Goal: Task Accomplishment & Management: Complete application form

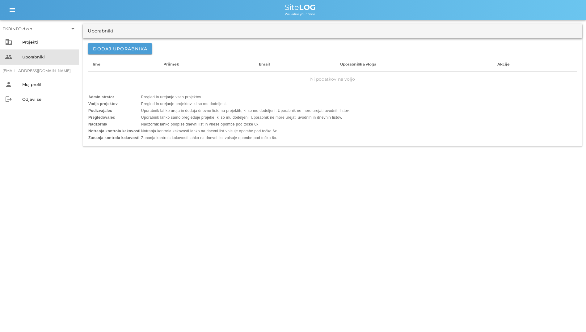
click at [28, 54] on div "Uporabniki" at bounding box center [48, 56] width 52 height 5
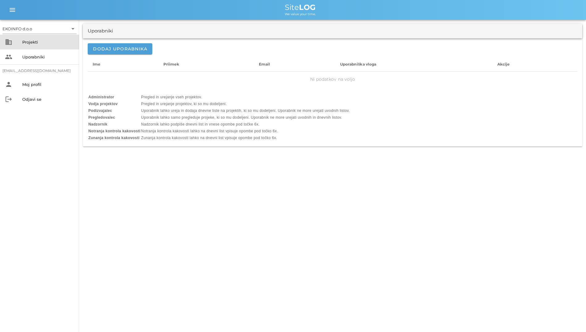
click at [29, 44] on div "Projekti" at bounding box center [48, 42] width 52 height 5
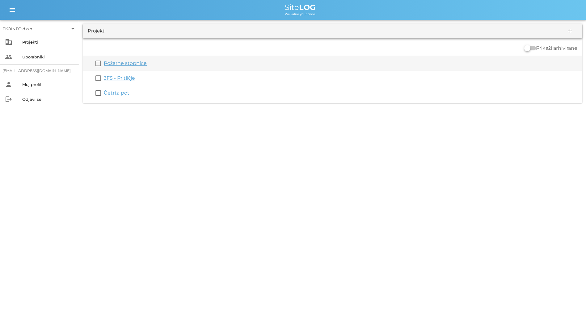
click at [118, 62] on link "Požarne stopnice" at bounding box center [125, 63] width 43 height 6
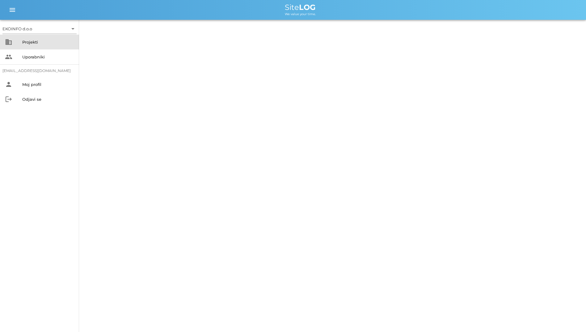
click at [19, 45] on div "business Projekti" at bounding box center [39, 42] width 79 height 15
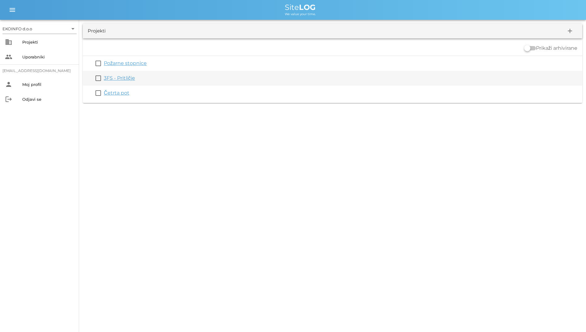
click at [111, 80] on link "3FS - Pritličje" at bounding box center [119, 78] width 31 height 6
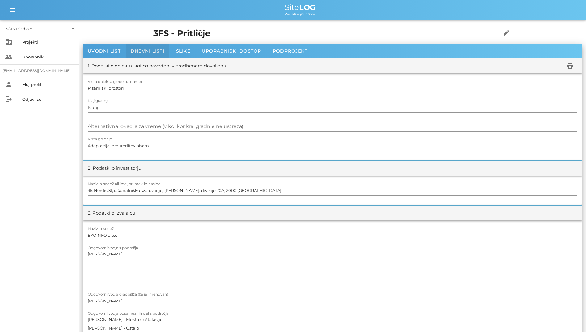
click at [132, 50] on span "Dnevni listi" at bounding box center [148, 51] width 34 height 6
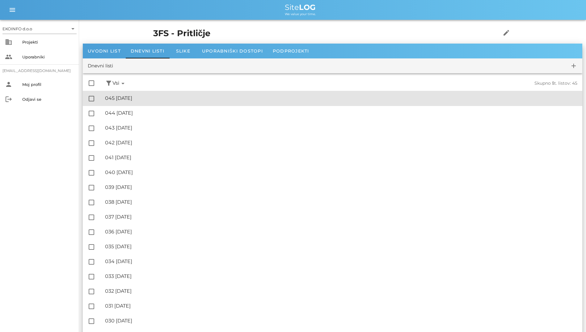
click at [138, 97] on div "🔏 045 [DATE]" at bounding box center [341, 98] width 472 height 6
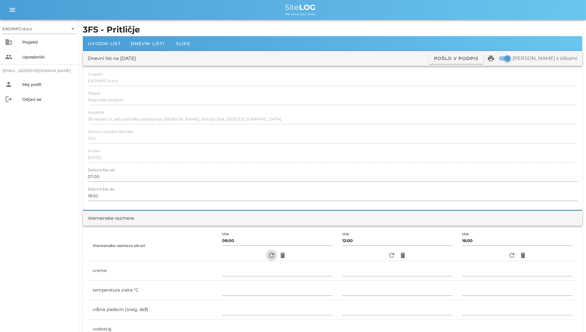
click at [269, 259] on icon "refresh" at bounding box center [271, 254] width 7 height 7
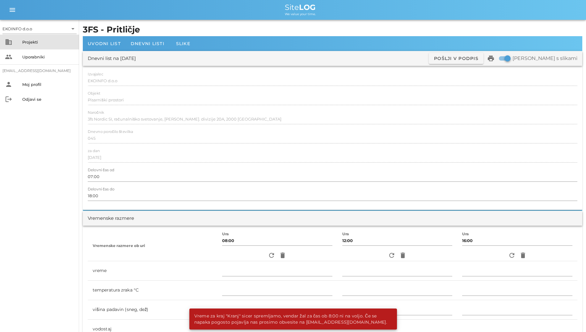
click at [26, 42] on div "Projekti" at bounding box center [48, 42] width 52 height 5
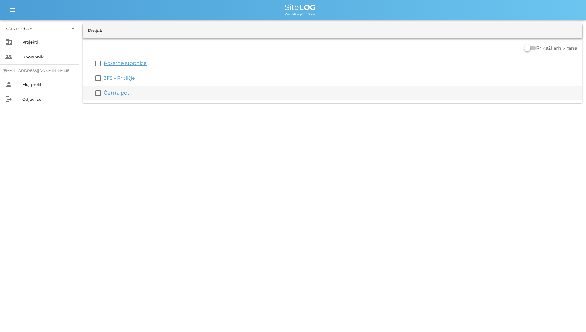
click at [123, 92] on link "Četrta pot" at bounding box center [117, 93] width 26 height 6
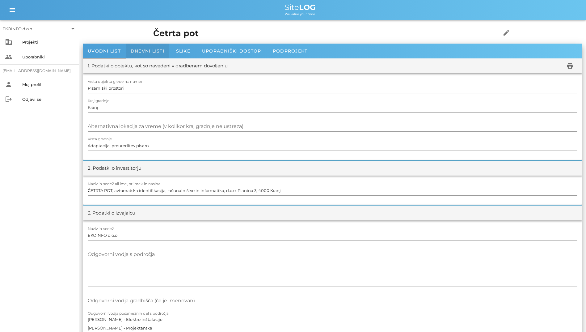
click at [137, 49] on span "Dnevni listi" at bounding box center [148, 51] width 34 height 6
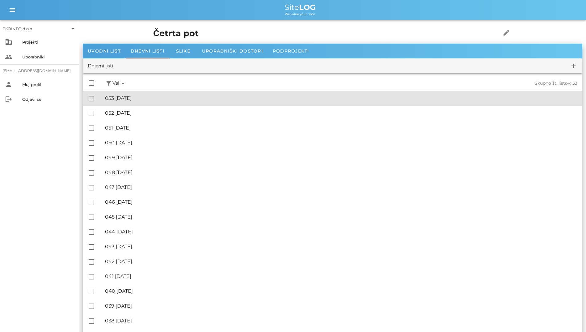
click at [151, 103] on div "🔏 053 [DATE] ✓ Podpisal: Nadzornik ✓ Podpisal: Sestavljalec ✓ Podpisal: Odgovor…" at bounding box center [341, 98] width 472 height 14
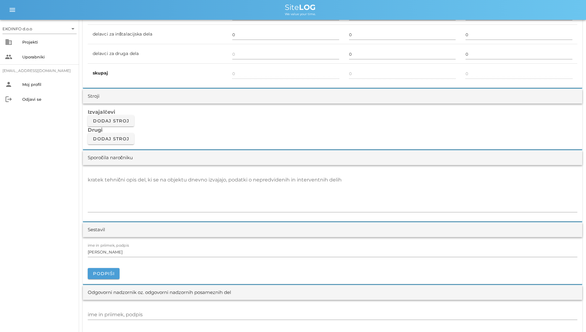
scroll to position [463, 0]
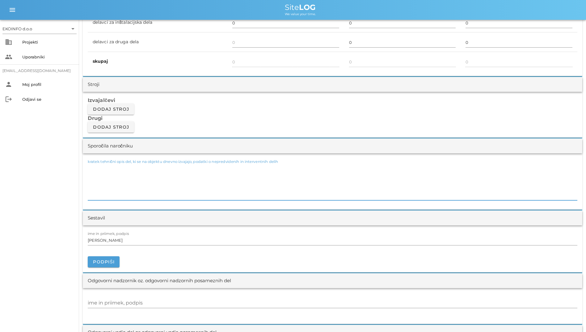
click at [300, 181] on textarea "kratek tehnični opis del, ki se na objektu dnevno izvajajo, podatki o nepredvid…" at bounding box center [333, 181] width 490 height 37
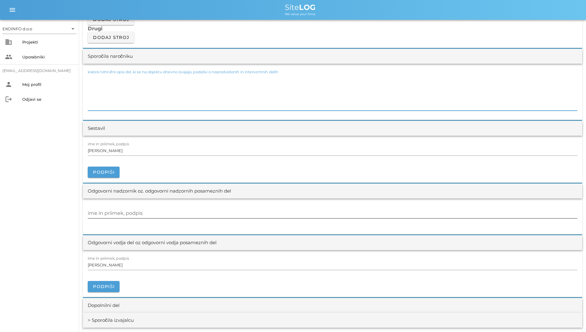
scroll to position [556, 0]
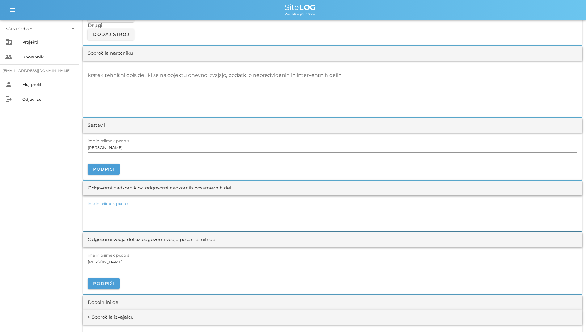
click at [220, 208] on input "ime in priimek, podpis" at bounding box center [333, 210] width 490 height 10
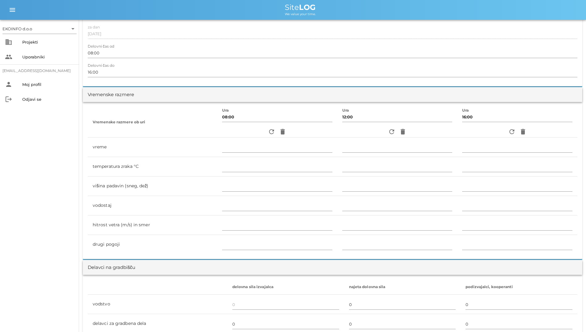
scroll to position [0, 0]
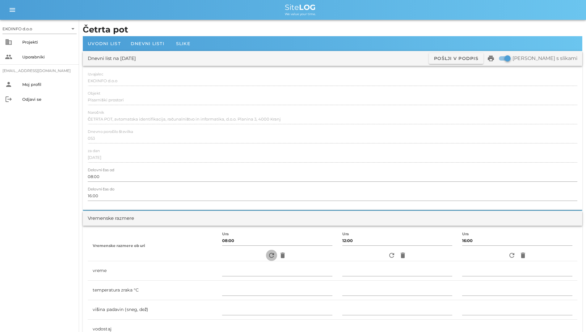
click at [268, 256] on icon "refresh" at bounding box center [271, 254] width 7 height 7
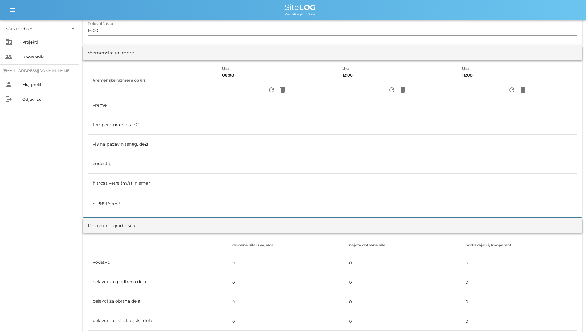
scroll to position [247, 0]
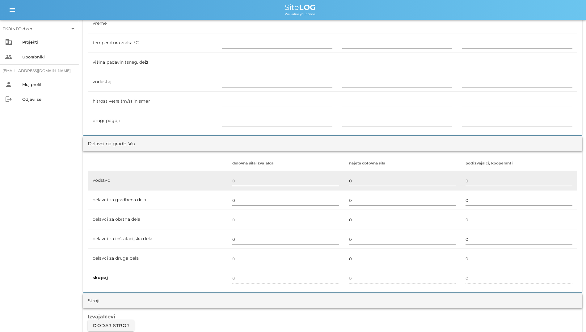
click at [273, 182] on input "text" at bounding box center [285, 181] width 107 height 10
click at [209, 186] on td "vodstvo" at bounding box center [158, 180] width 140 height 19
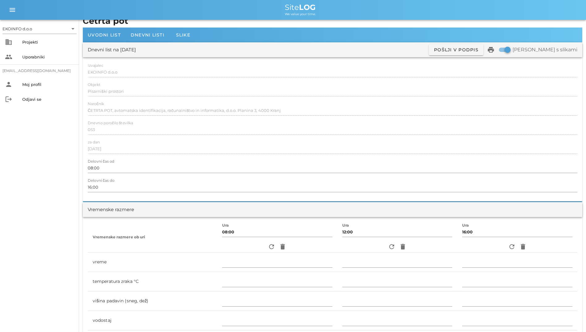
scroll to position [0, 0]
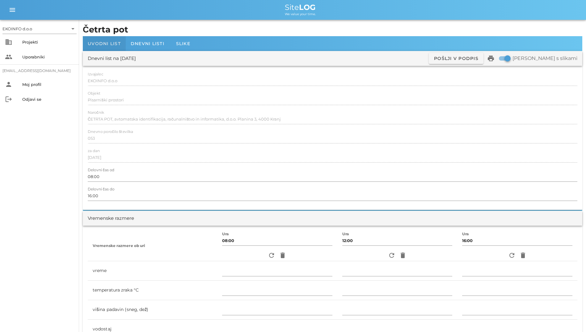
click at [104, 46] on span "Uvodni list" at bounding box center [104, 44] width 33 height 6
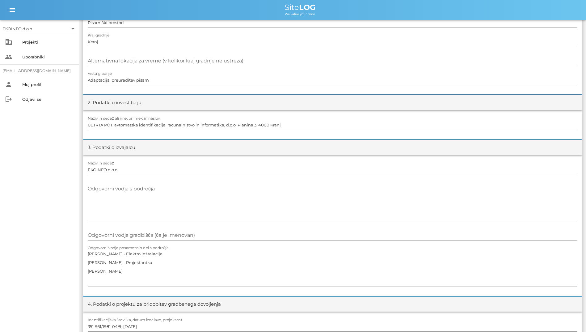
scroll to position [154, 0]
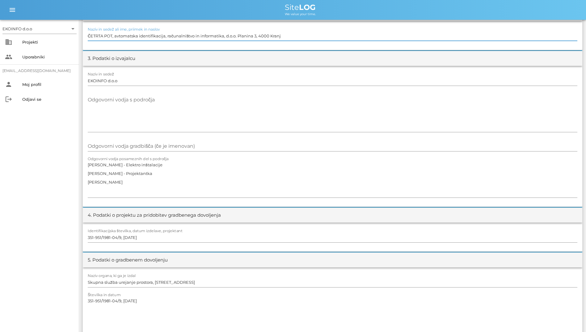
click at [196, 34] on input "ČETRTA POT, avtomatska identifikacija, računalništvo in informatika, d.o.o. Pla…" at bounding box center [333, 36] width 490 height 10
click at [229, 114] on textarea "Odgovorni vodja s področja" at bounding box center [333, 113] width 490 height 37
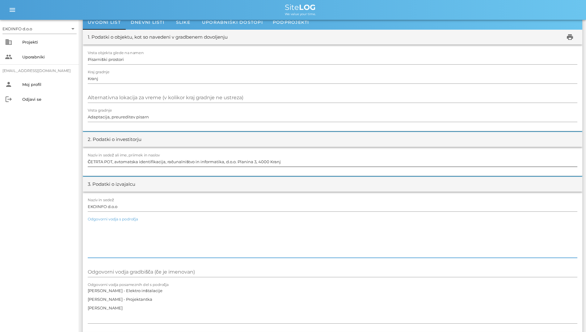
scroll to position [0, 0]
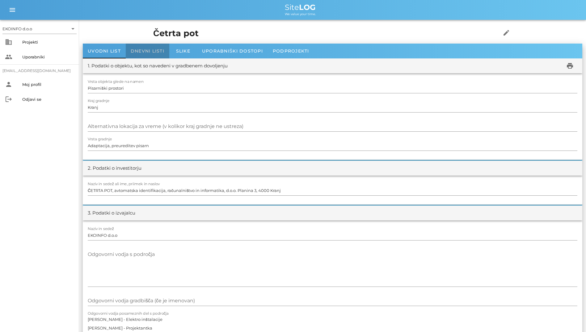
click at [158, 51] on span "Dnevni listi" at bounding box center [148, 51] width 34 height 6
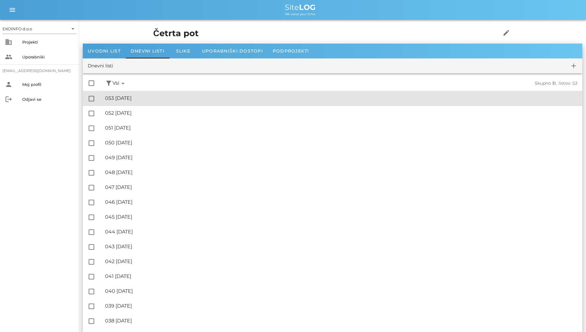
click at [172, 99] on div "🔏 053 [DATE]" at bounding box center [341, 98] width 472 height 6
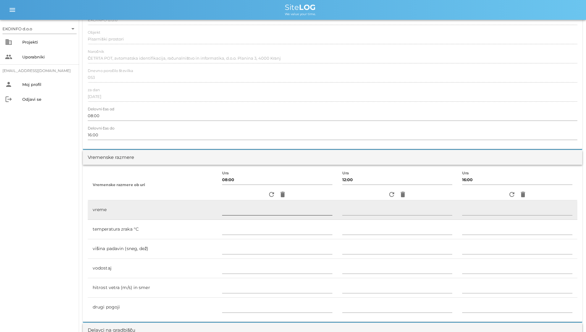
scroll to position [124, 0]
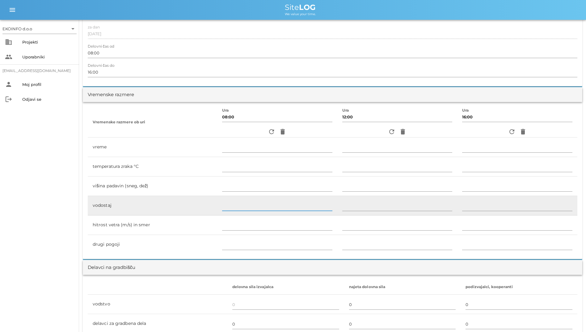
click at [240, 203] on input "text" at bounding box center [277, 206] width 110 height 10
click at [183, 197] on td "vodostaj" at bounding box center [152, 205] width 129 height 19
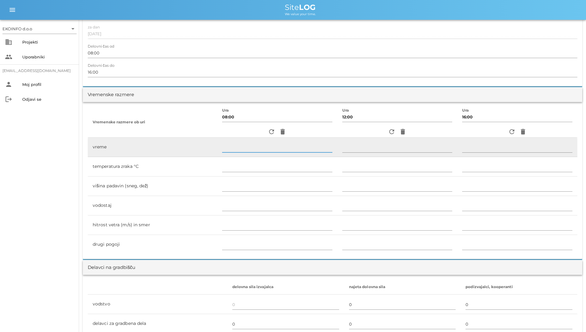
click at [239, 151] on input "text" at bounding box center [277, 147] width 110 height 10
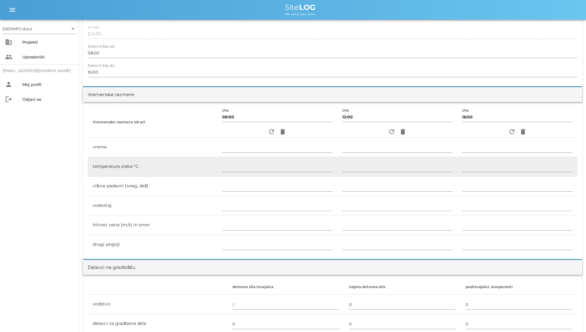
click at [191, 162] on td "temperatura zraka °C" at bounding box center [152, 166] width 129 height 19
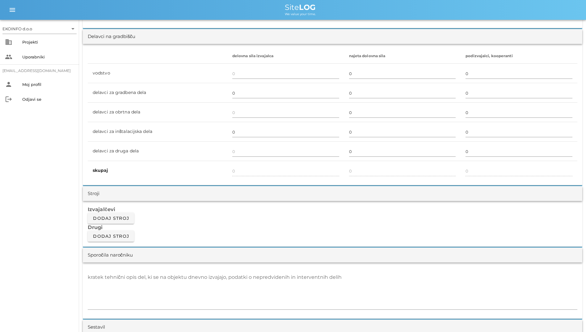
scroll to position [433, 0]
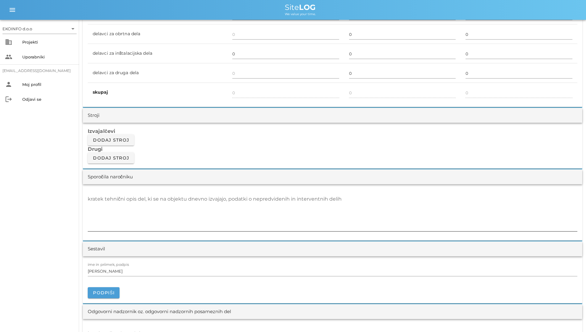
click at [213, 217] on textarea "kratek tehnični opis del, ki se na objektu dnevno izvajajo, podatki o nepredvid…" at bounding box center [333, 212] width 490 height 37
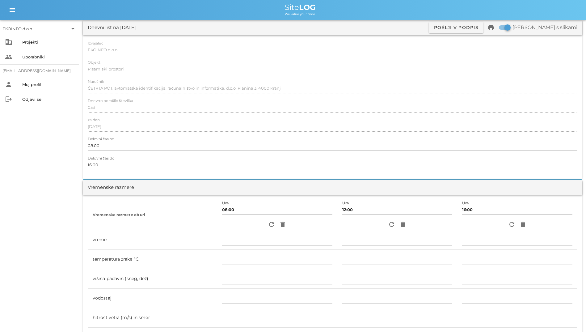
scroll to position [0, 0]
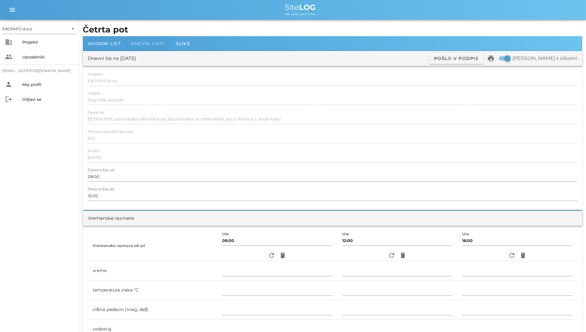
click at [142, 45] on span "Dnevni listi" at bounding box center [148, 44] width 34 height 6
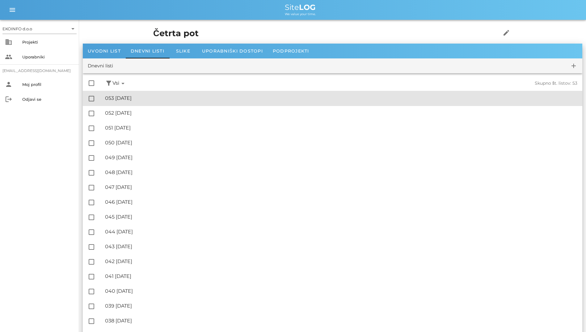
click at [139, 101] on div "🔏 053 [DATE]" at bounding box center [341, 98] width 472 height 6
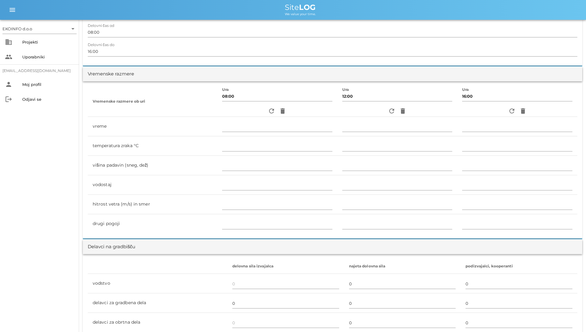
scroll to position [154, 0]
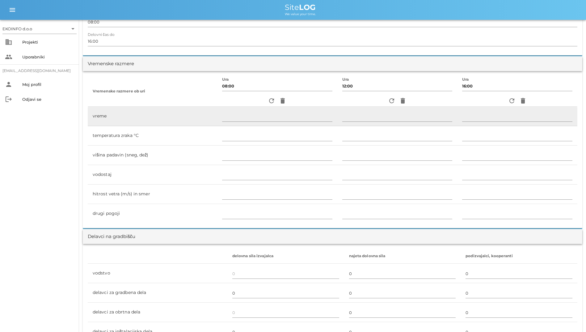
click at [164, 119] on td "vreme" at bounding box center [152, 116] width 129 height 19
click at [222, 115] on input "text" at bounding box center [277, 117] width 110 height 10
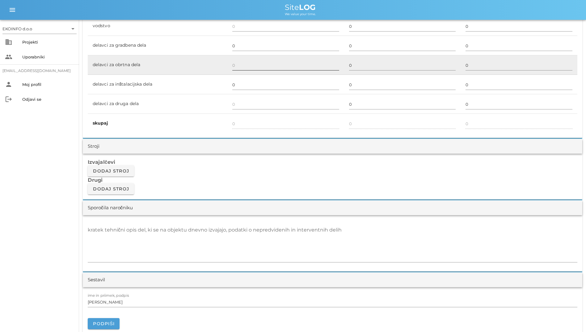
scroll to position [587, 0]
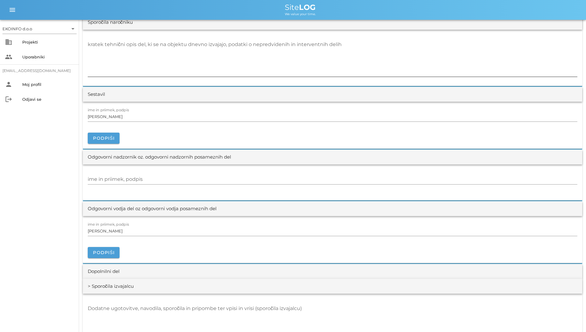
click at [208, 59] on textarea "kratek tehnični opis del, ki se na objektu dnevno izvajajo, podatki o nepredvid…" at bounding box center [333, 58] width 490 height 37
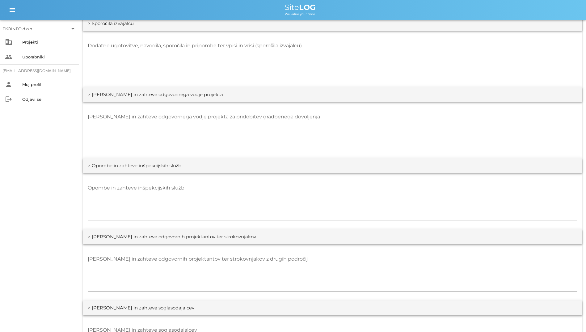
scroll to position [865, 0]
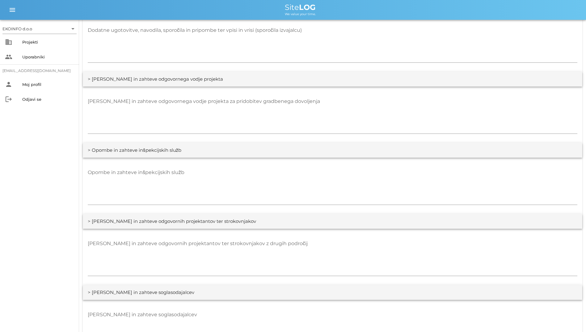
click at [195, 70] on div "Dodatne ugotovitve, navodila, sporočila in pripombe ter vpisi in vrisi (sporoči…" at bounding box center [333, 43] width 500 height 56
click at [200, 62] on div at bounding box center [333, 64] width 490 height 4
click at [200, 61] on textarea "Dodatne ugotovitve, navodila, sporočila in pripombe ter vpisi in vrisi (sporoči…" at bounding box center [333, 43] width 490 height 37
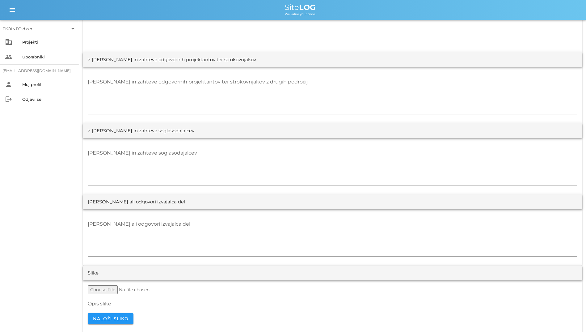
scroll to position [1081, 0]
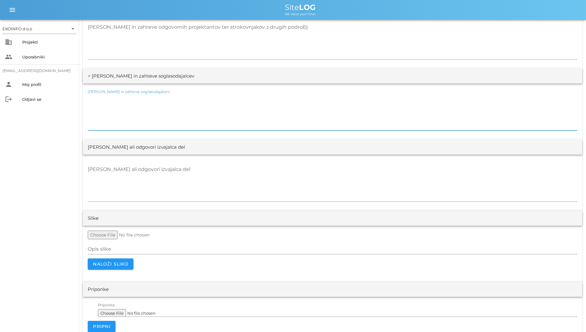
click at [202, 101] on textarea "[PERSON_NAME] in zahteve soglasodajalcev" at bounding box center [333, 111] width 490 height 37
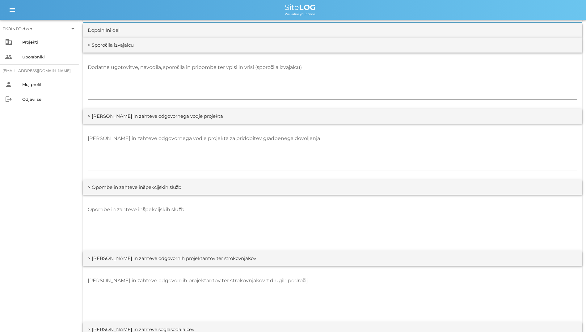
scroll to position [865, 0]
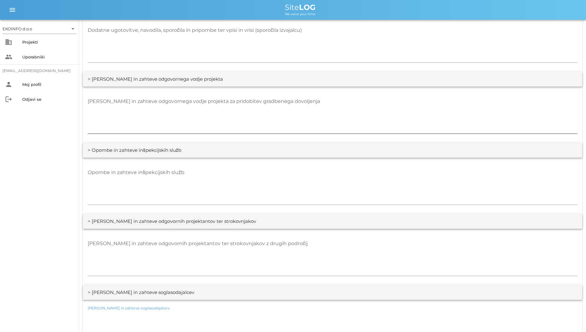
click at [211, 112] on textarea "[PERSON_NAME] in zahteve odgovornega vodje projekta za pridobitev gradbenega do…" at bounding box center [333, 114] width 490 height 37
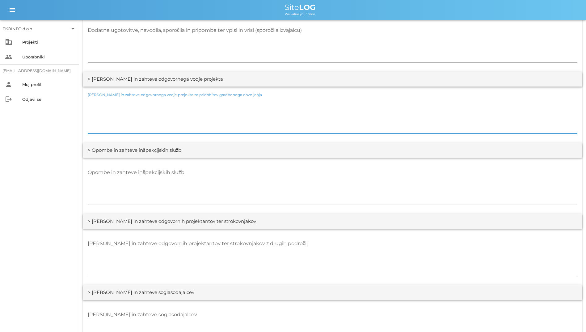
click at [255, 179] on textarea "Opombe in zahteve inšpekcijskih služb" at bounding box center [333, 185] width 490 height 37
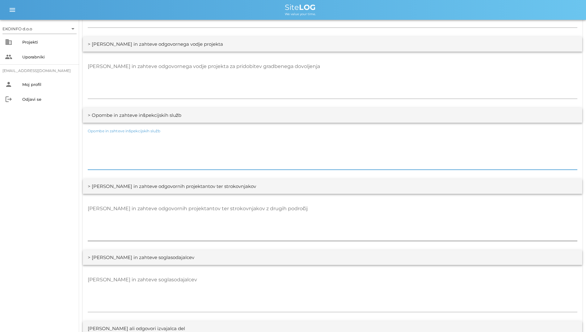
scroll to position [958, 0]
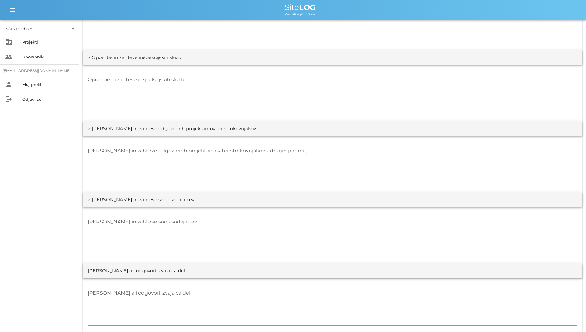
click at [260, 141] on div "[PERSON_NAME] in zahteve odgovornih projektantov ter strokovnjakov z drugih pod…" at bounding box center [333, 164] width 500 height 56
click at [262, 155] on textarea "[PERSON_NAME] in zahteve odgovornih projektantov ter strokovnjakov z drugih pod…" at bounding box center [333, 164] width 490 height 37
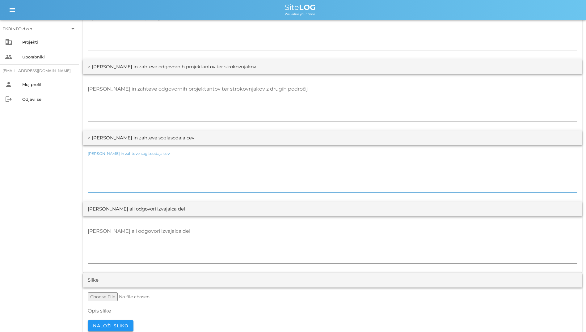
click at [253, 166] on textarea "[PERSON_NAME] in zahteve soglasodajalcev" at bounding box center [333, 173] width 490 height 37
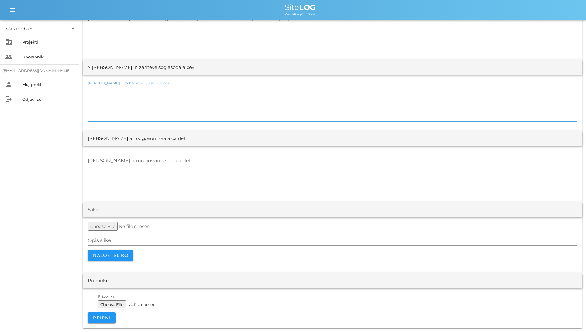
click at [255, 171] on textarea "[PERSON_NAME] ali odgovori izvajalca del" at bounding box center [333, 174] width 490 height 37
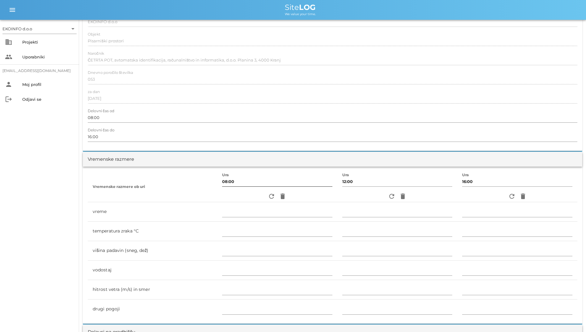
scroll to position [0, 0]
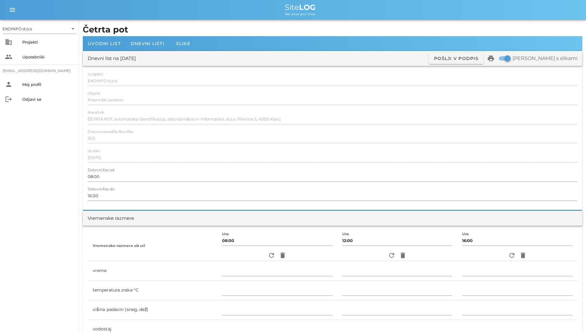
click at [224, 125] on div at bounding box center [333, 126] width 490 height 4
drag, startPoint x: 221, startPoint y: 122, endPoint x: 219, endPoint y: 131, distance: 8.8
click at [219, 131] on div "Dnevno poročilo številka 053" at bounding box center [333, 138] width 490 height 18
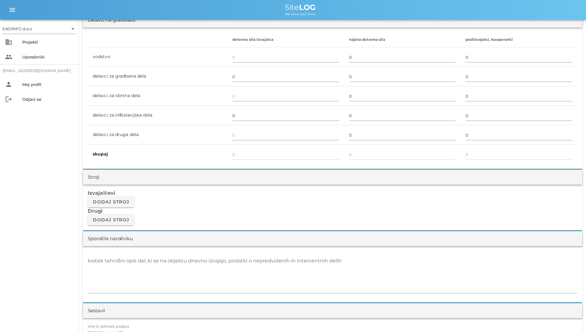
scroll to position [309, 0]
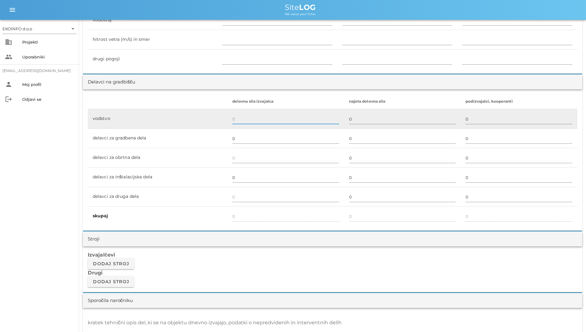
click at [247, 117] on input "text" at bounding box center [285, 119] width 107 height 10
click at [263, 123] on input "text" at bounding box center [285, 119] width 107 height 10
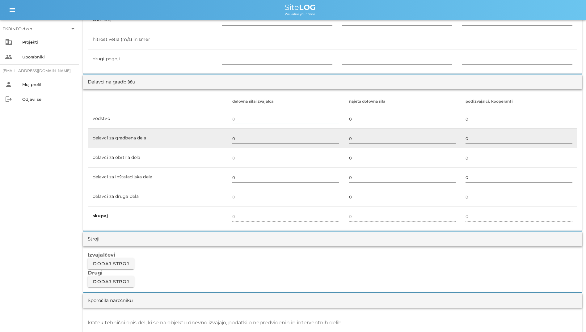
click at [254, 129] on td "0" at bounding box center [285, 138] width 117 height 19
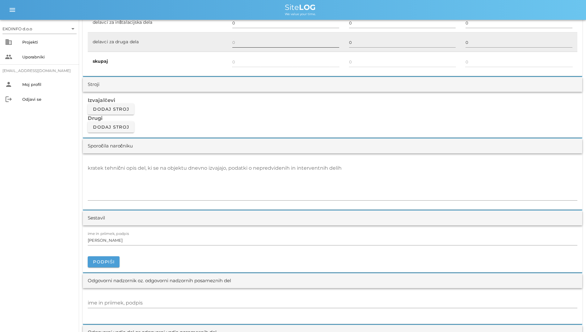
scroll to position [340, 0]
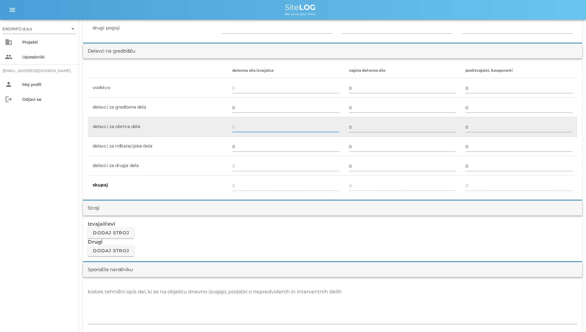
click at [268, 131] on input "text" at bounding box center [285, 127] width 107 height 10
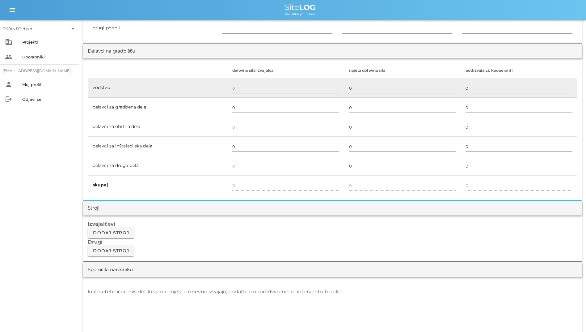
click at [248, 87] on input "text" at bounding box center [285, 88] width 107 height 10
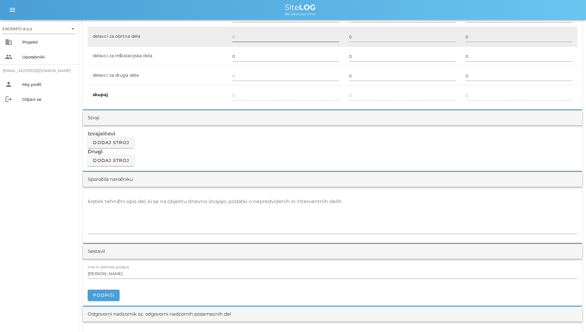
scroll to position [433, 0]
